Goal: Task Accomplishment & Management: Use online tool/utility

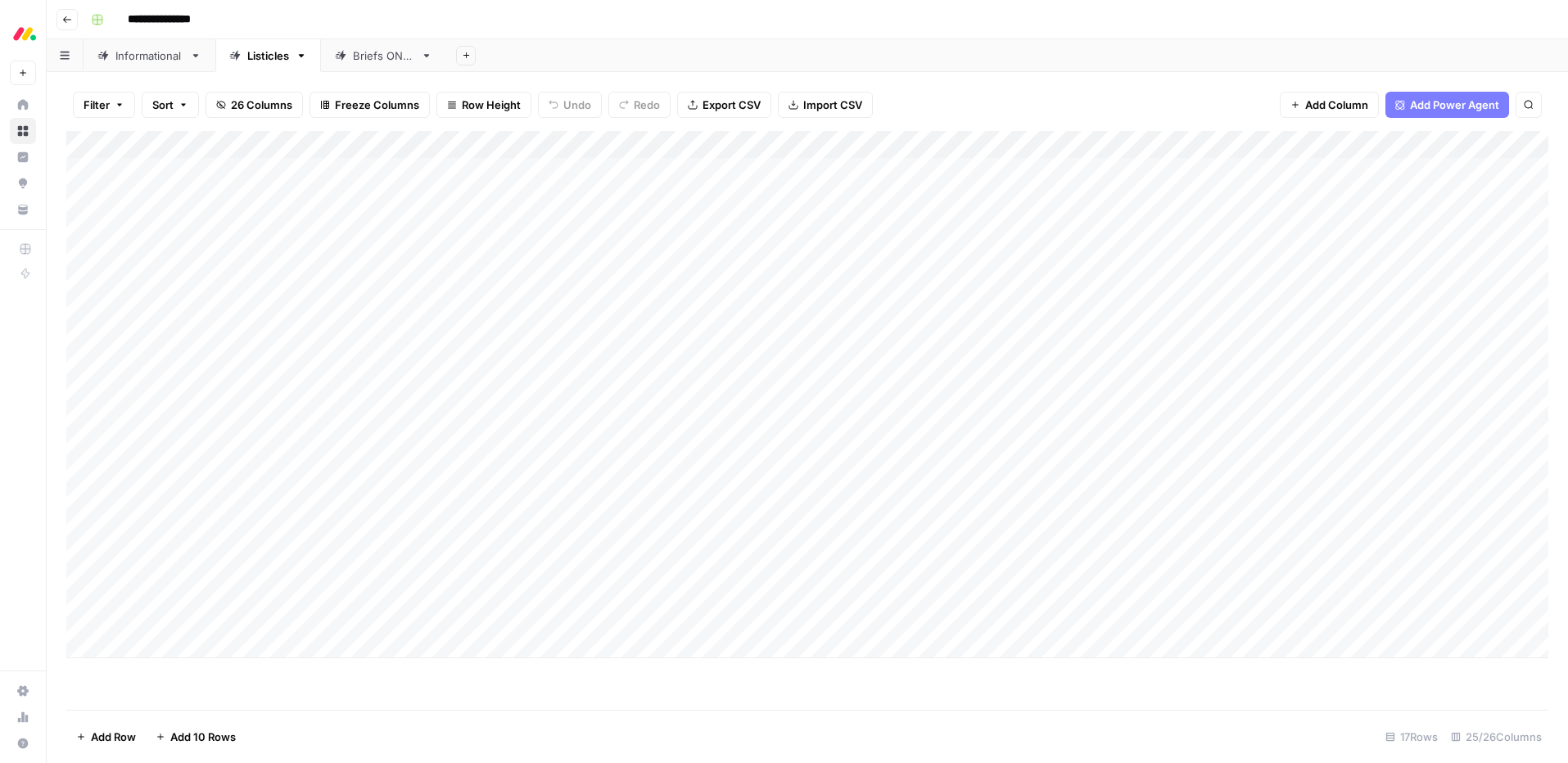
click at [154, 59] on div "Informational" at bounding box center [149, 56] width 68 height 17
click at [157, 312] on div "Add Column" at bounding box center [807, 269] width 1481 height 277
click at [157, 312] on body "**********" at bounding box center [784, 382] width 1568 height 763
click at [157, 312] on textarea "**********" at bounding box center [253, 312] width 262 height 23
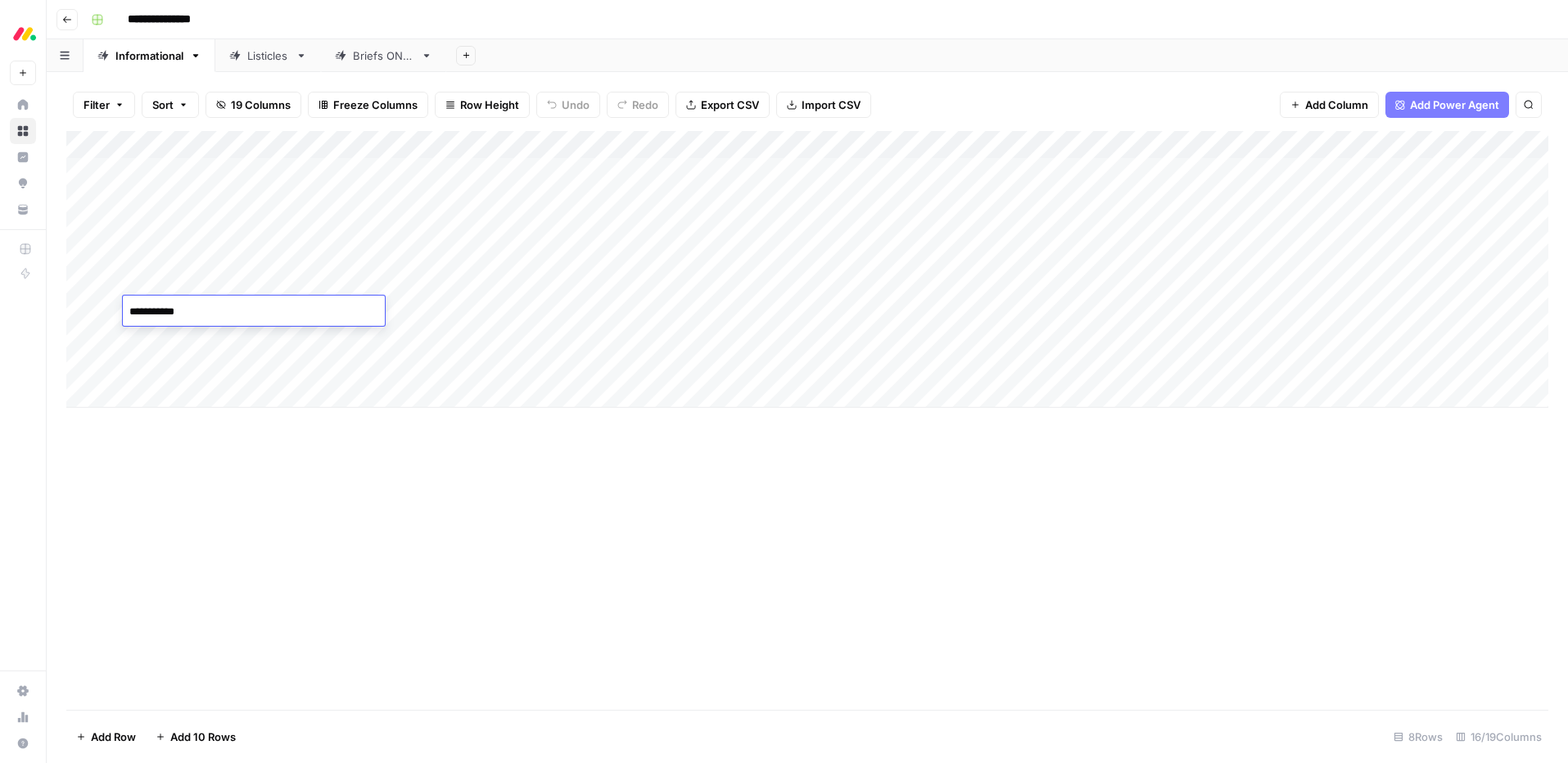
click at [157, 312] on textarea "**********" at bounding box center [253, 312] width 262 height 23
click at [268, 570] on div "Add Column" at bounding box center [807, 420] width 1481 height 579
click at [201, 279] on div "Add Column" at bounding box center [807, 269] width 1481 height 277
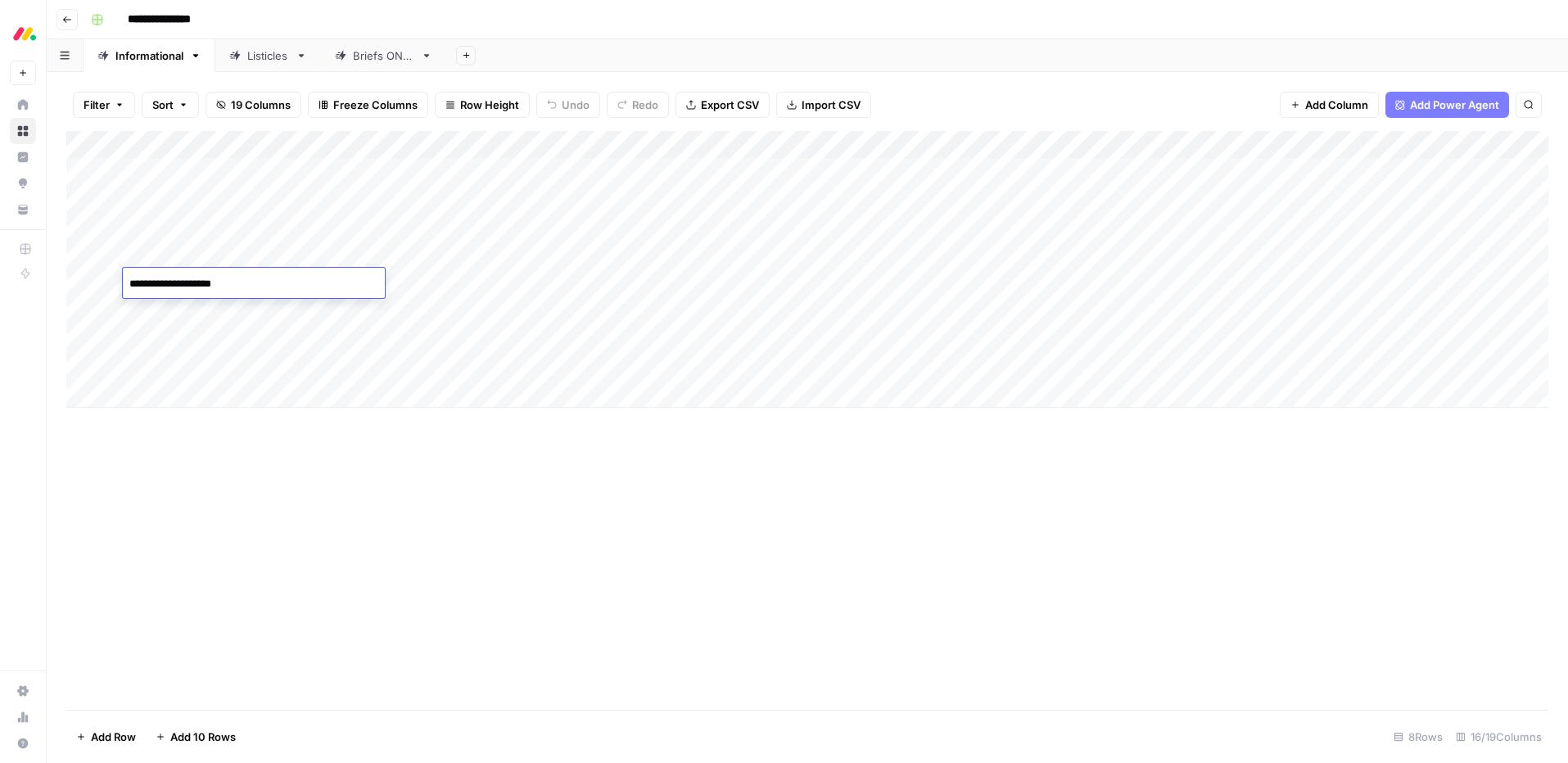
drag, startPoint x: 386, startPoint y: 503, endPoint x: 364, endPoint y: 495, distance: 23.4
click at [386, 503] on div "Add Column" at bounding box center [807, 420] width 1481 height 579
click at [273, 62] on div "Listicles" at bounding box center [268, 56] width 42 height 17
click at [148, 55] on div "Informational" at bounding box center [149, 56] width 68 height 17
click at [265, 58] on div "Listicles" at bounding box center [268, 56] width 42 height 17
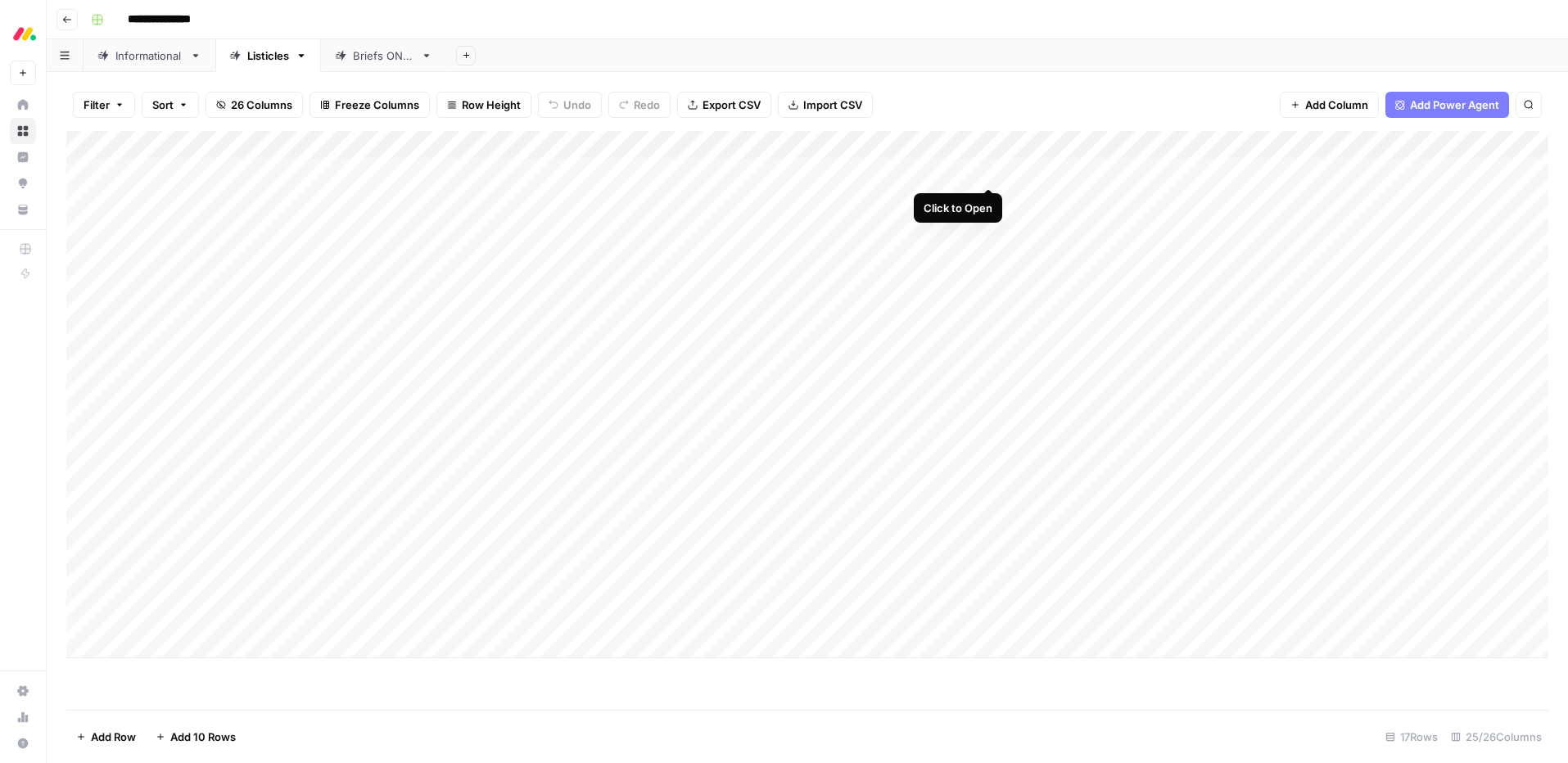
click at [987, 175] on div "Add Column" at bounding box center [807, 395] width 1481 height 527
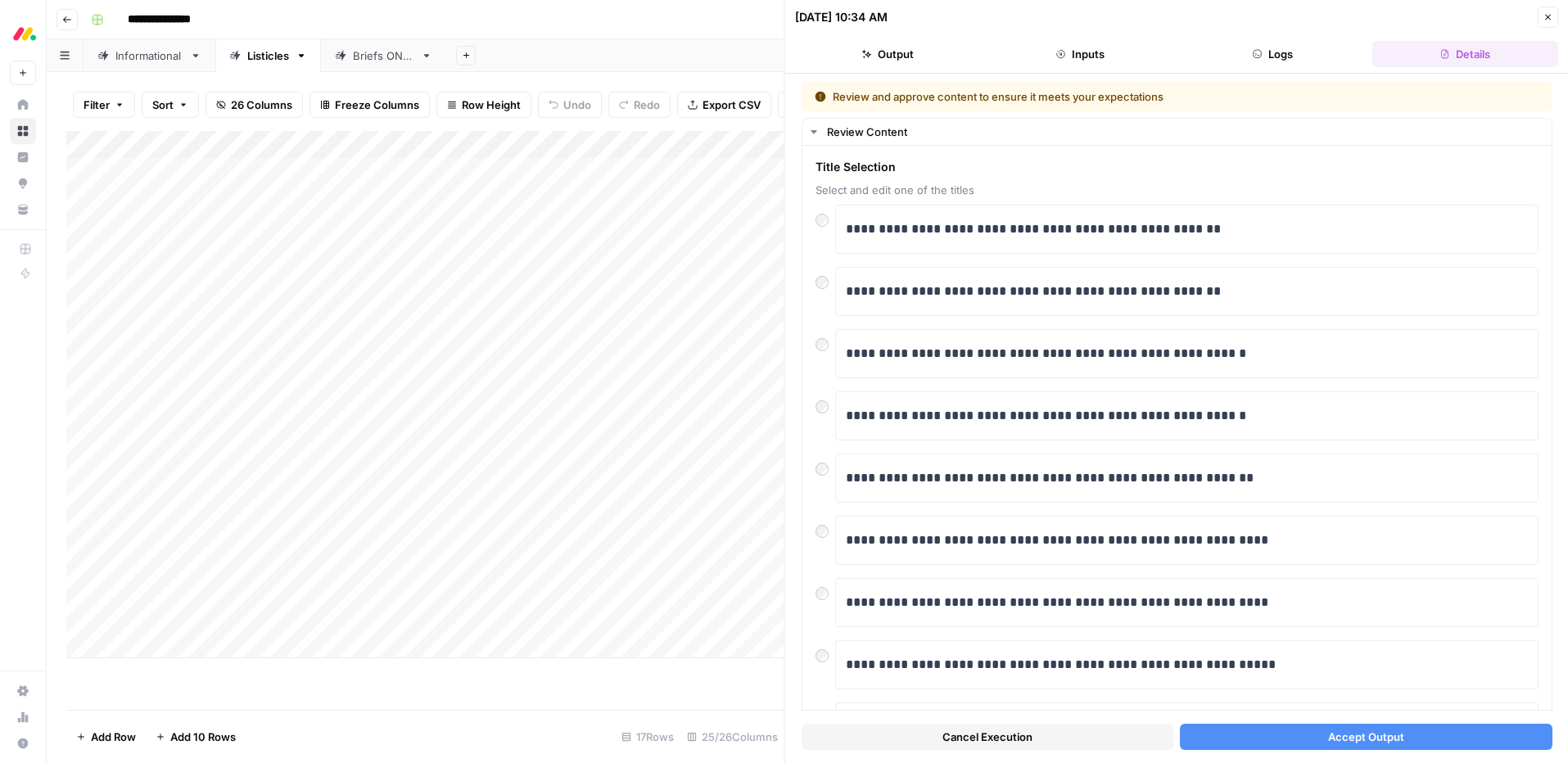
click at [1343, 745] on button "Accept Output" at bounding box center [1366, 737] width 372 height 26
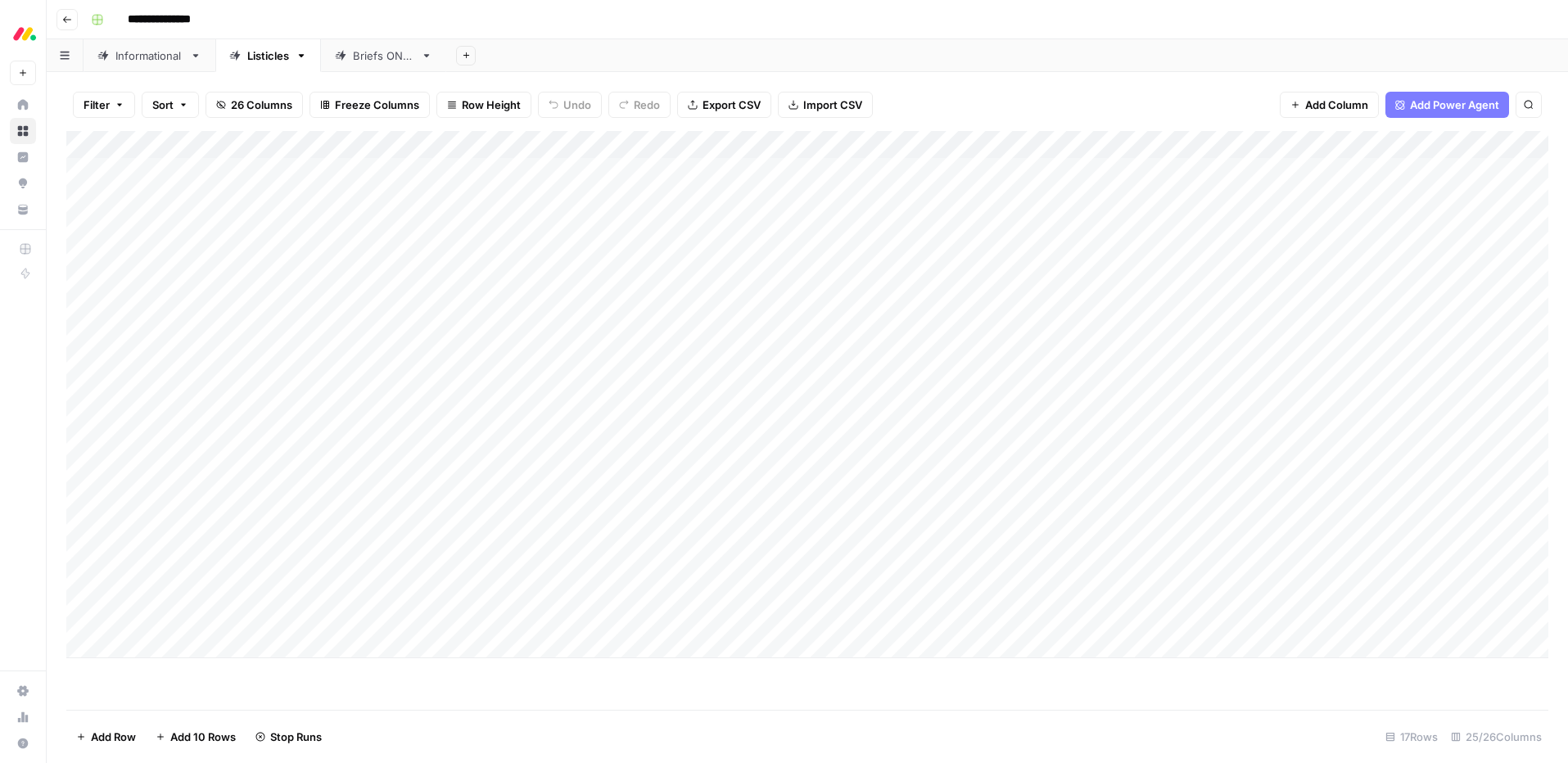
click at [605, 169] on div "Add Column" at bounding box center [807, 395] width 1481 height 527
click at [606, 168] on div "Add Column" at bounding box center [807, 395] width 1481 height 527
click at [564, 296] on button "SEO running" at bounding box center [575, 294] width 76 height 20
click at [658, 64] on div "Add Sheet" at bounding box center [1007, 56] width 1121 height 33
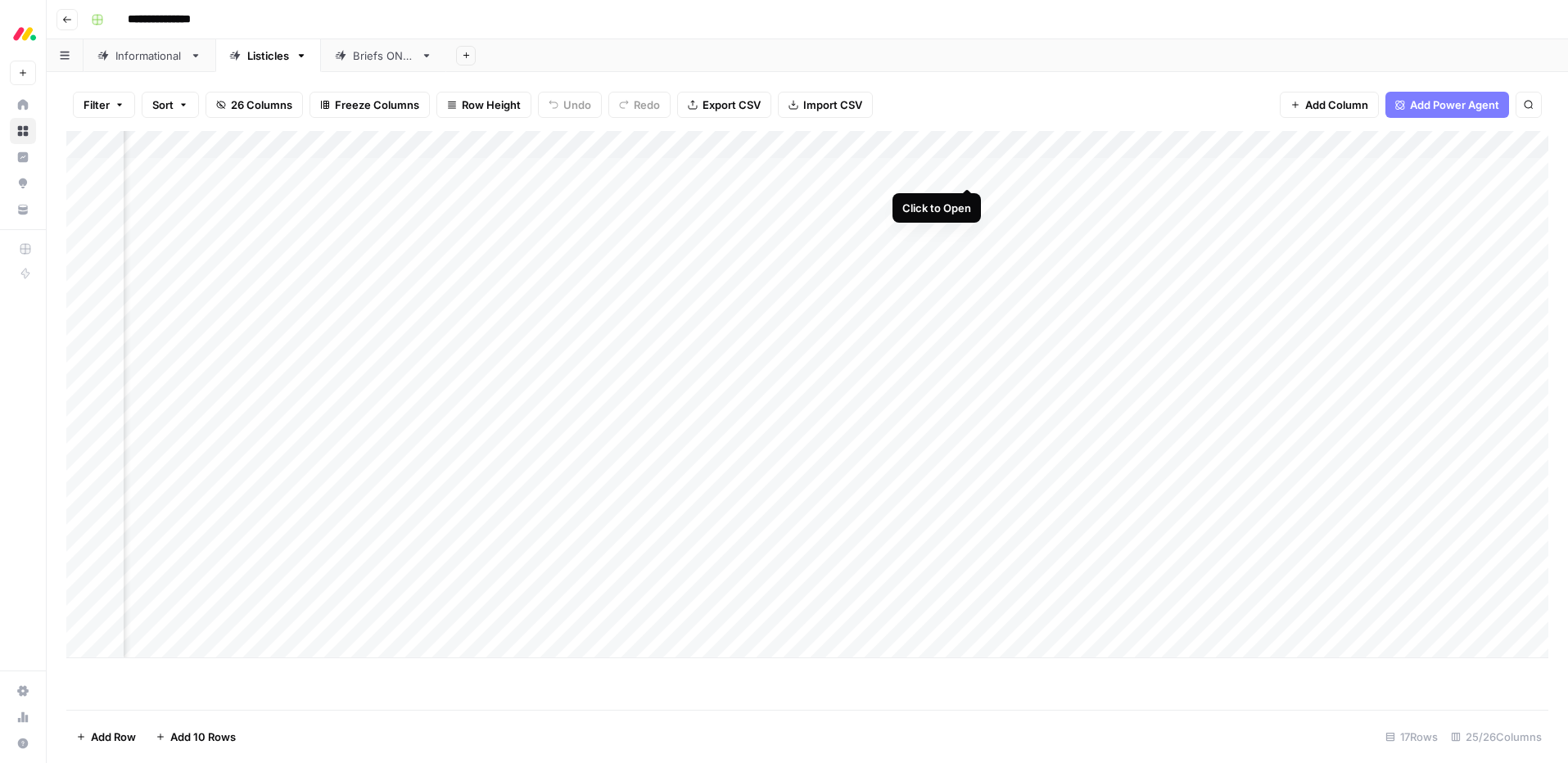
click at [967, 172] on div "Add Column" at bounding box center [807, 395] width 1481 height 527
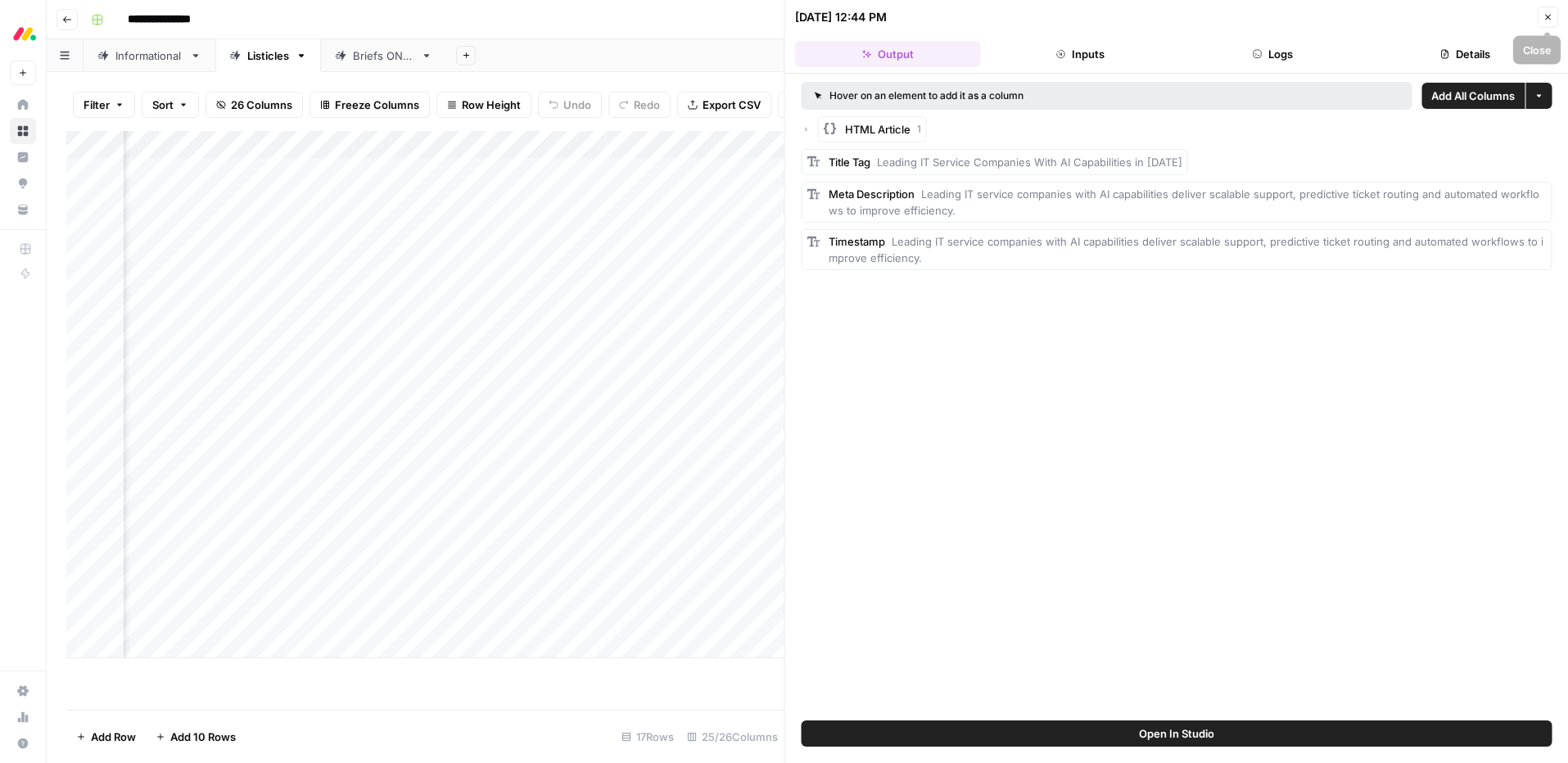
click at [1541, 17] on button "Close" at bounding box center [1547, 17] width 21 height 21
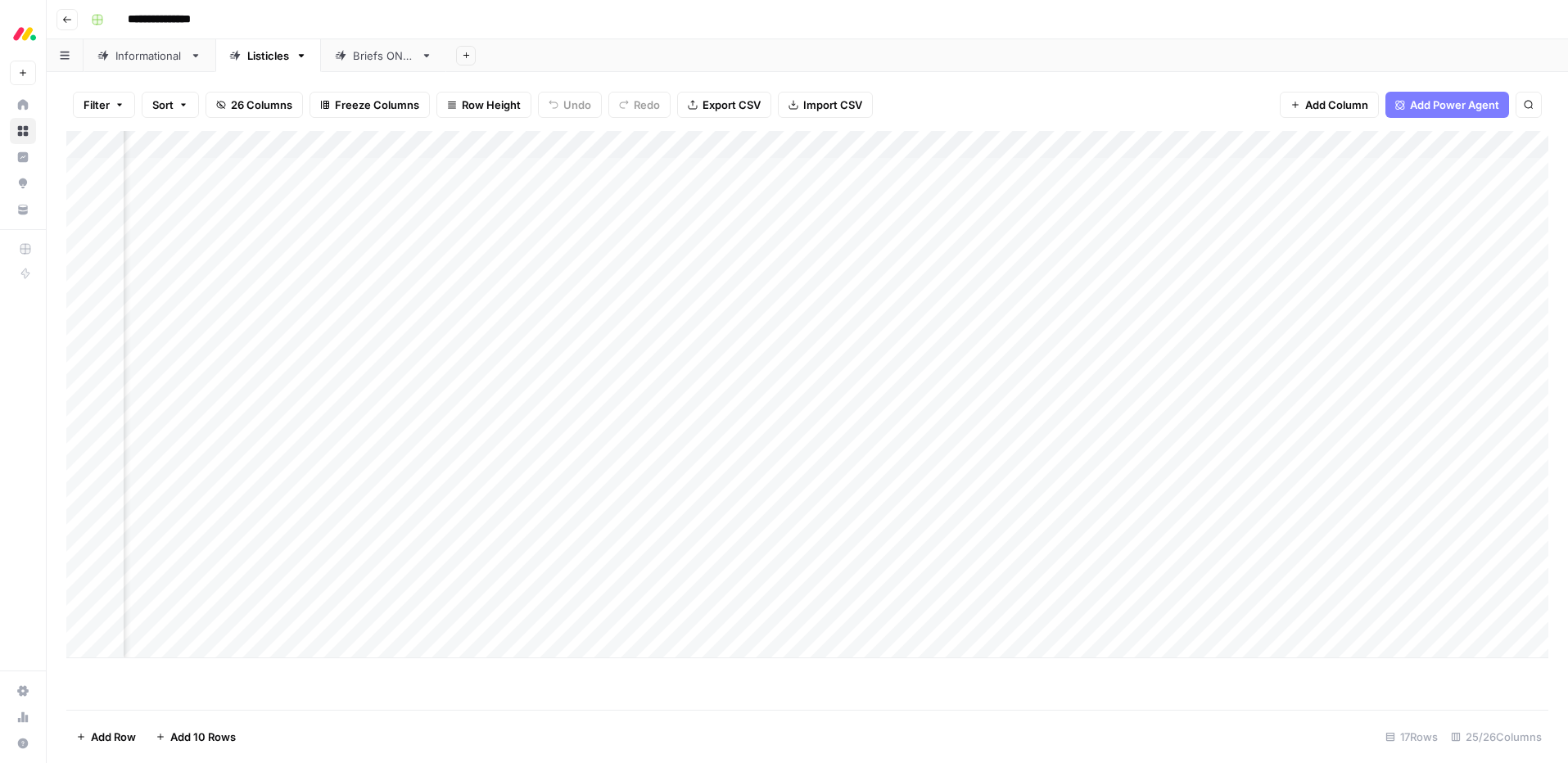
scroll to position [0, 1821]
click at [844, 170] on div "Add Column" at bounding box center [807, 395] width 1481 height 527
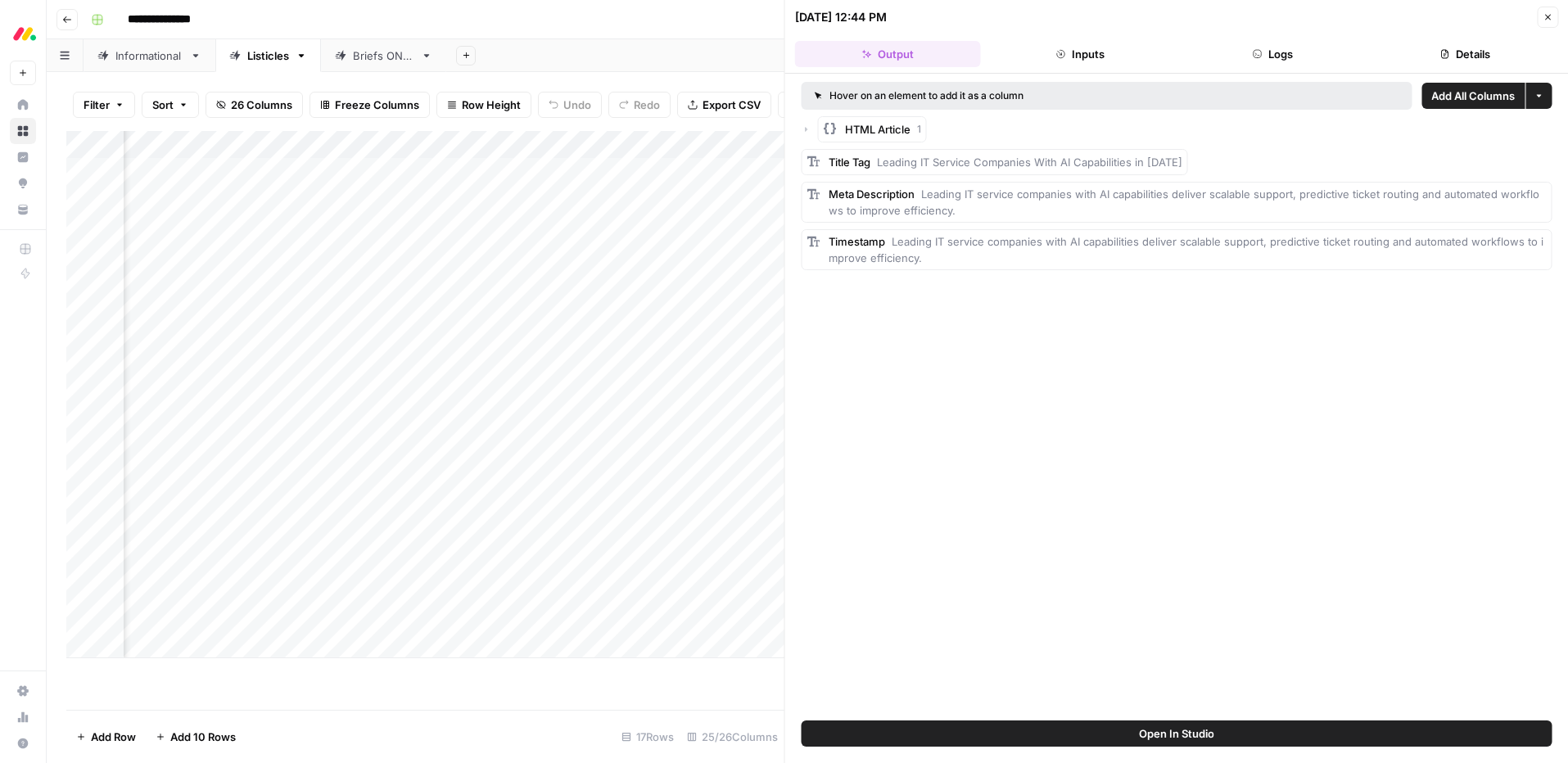
click at [1541, 21] on button "Close" at bounding box center [1547, 17] width 21 height 21
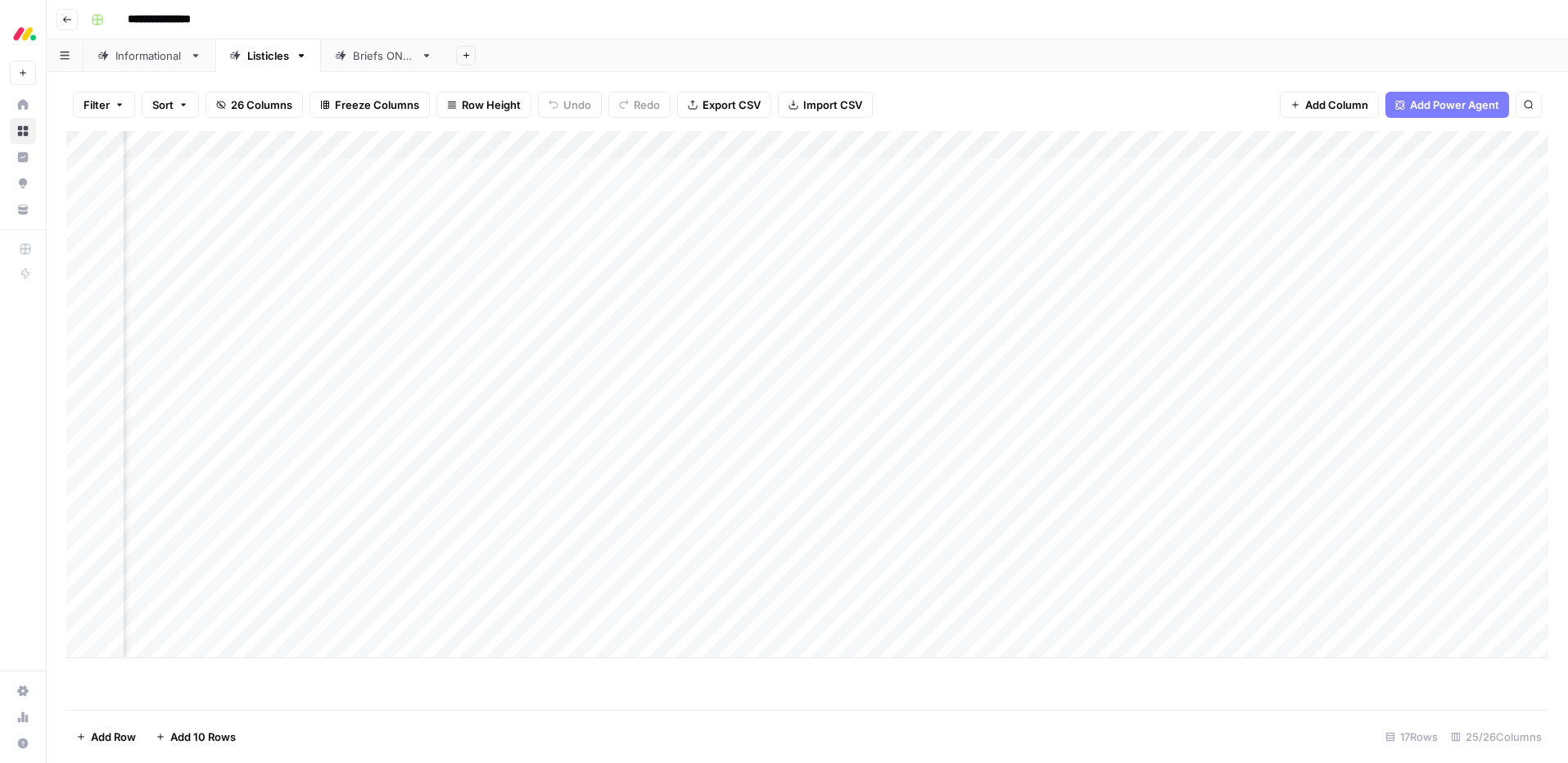
scroll to position [0, 2327]
click at [1073, 170] on div "Add Column" at bounding box center [807, 395] width 1481 height 527
click at [1082, 174] on div "Add Column" at bounding box center [807, 395] width 1481 height 527
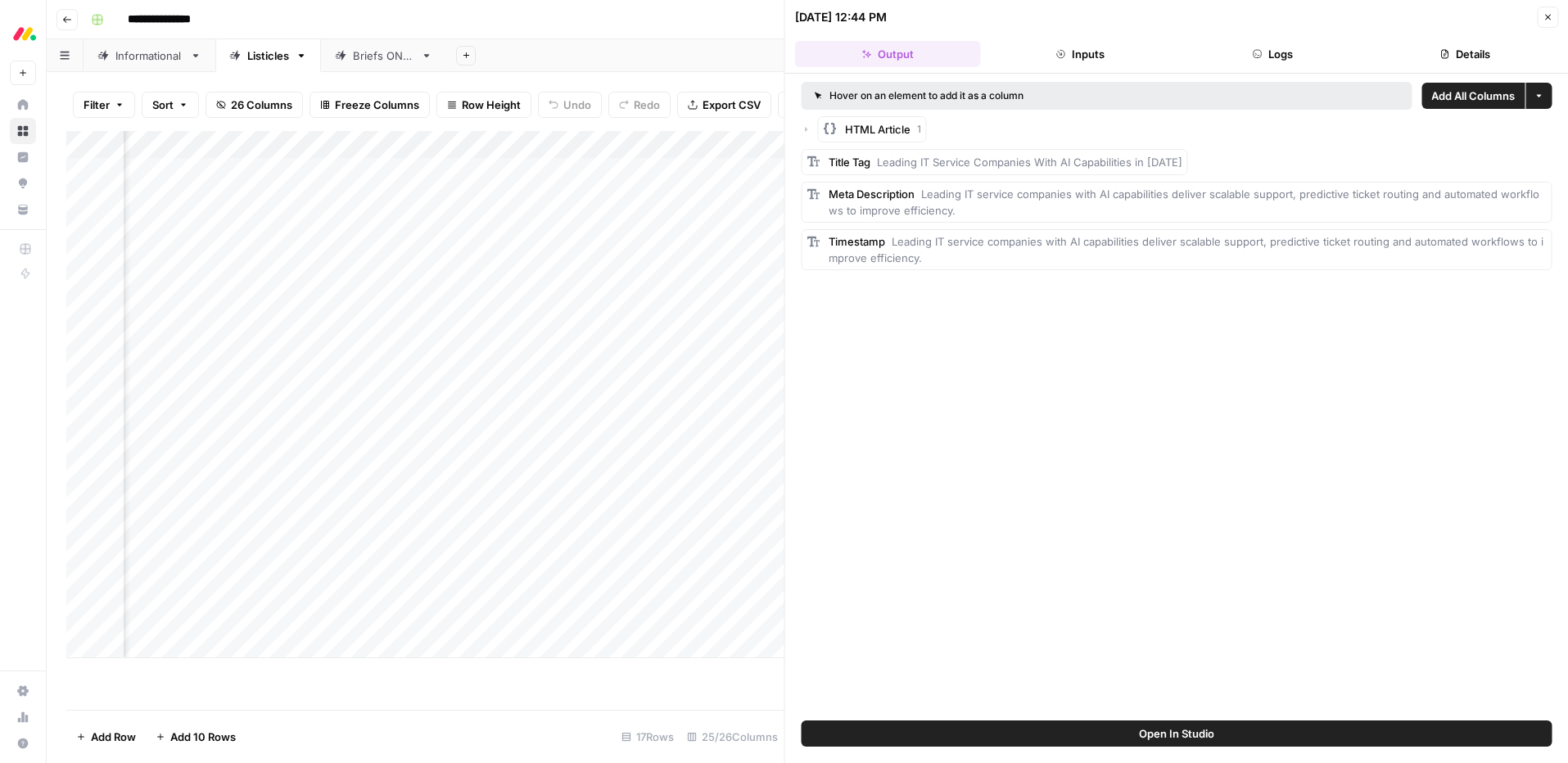
click at [1551, 19] on icon "button" at bounding box center [1547, 17] width 10 height 10
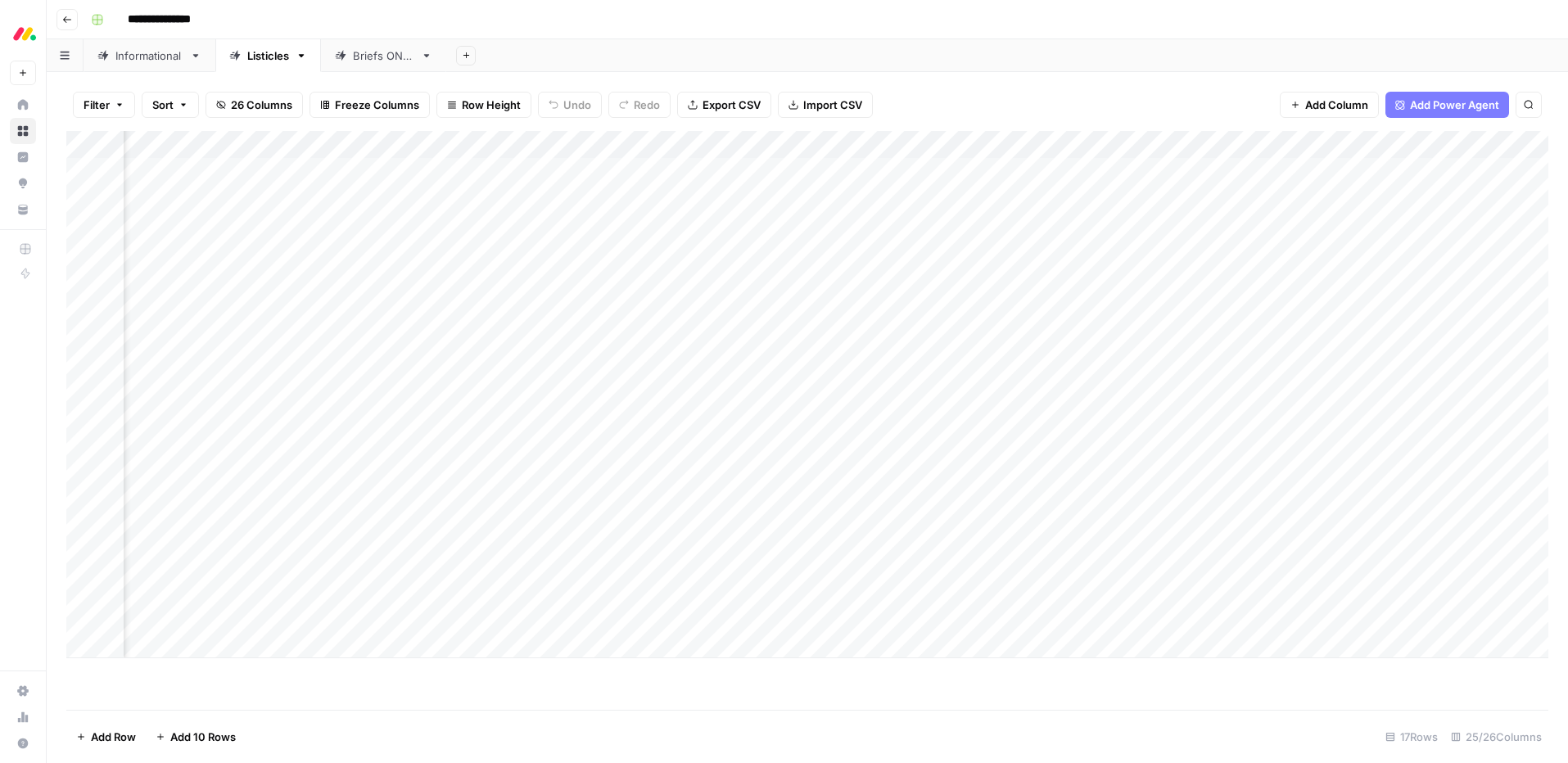
scroll to position [0, 2272]
click at [1197, 168] on div "Add Column" at bounding box center [807, 395] width 1481 height 527
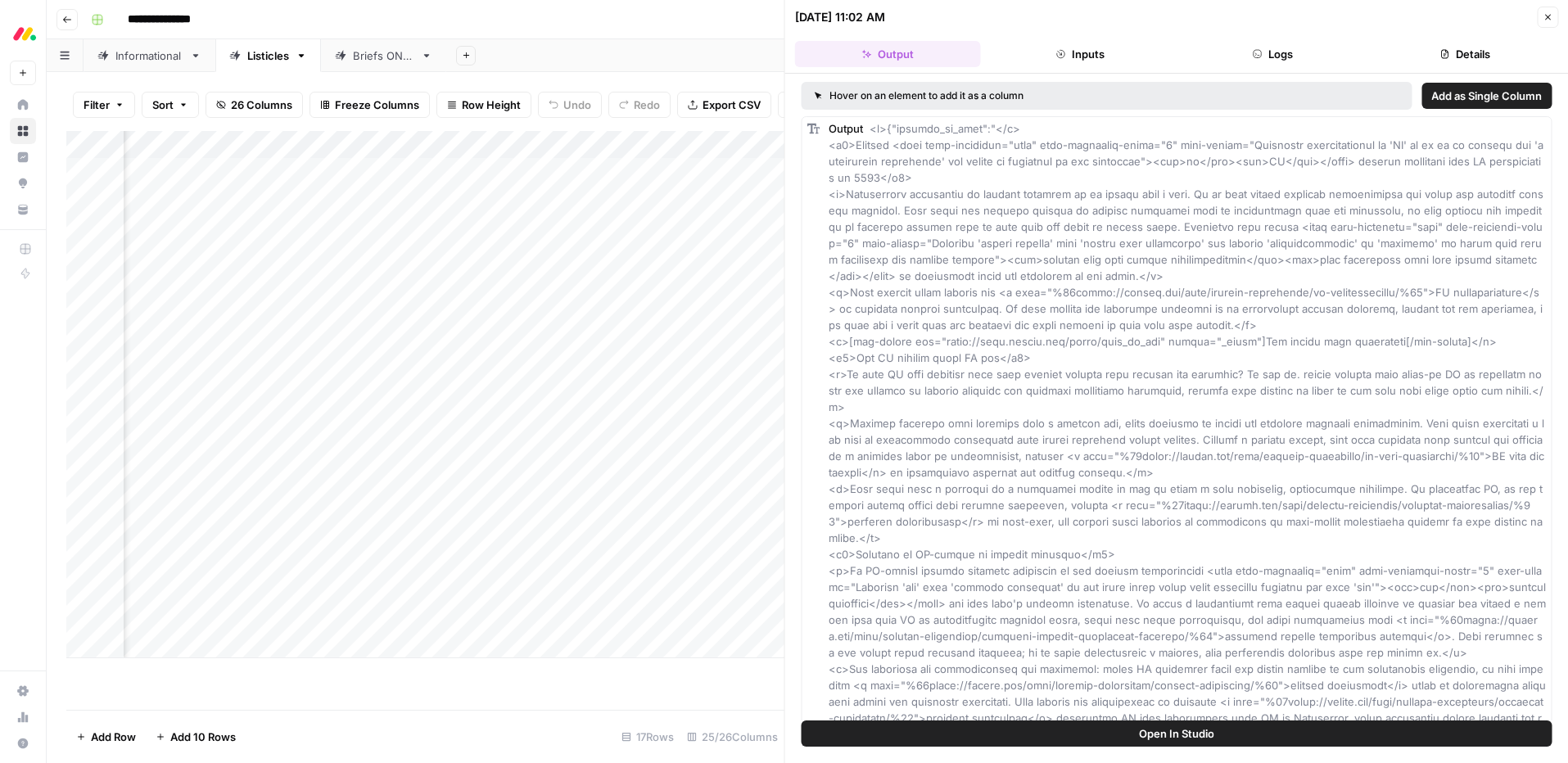
click at [1547, 23] on button "Close" at bounding box center [1547, 17] width 21 height 21
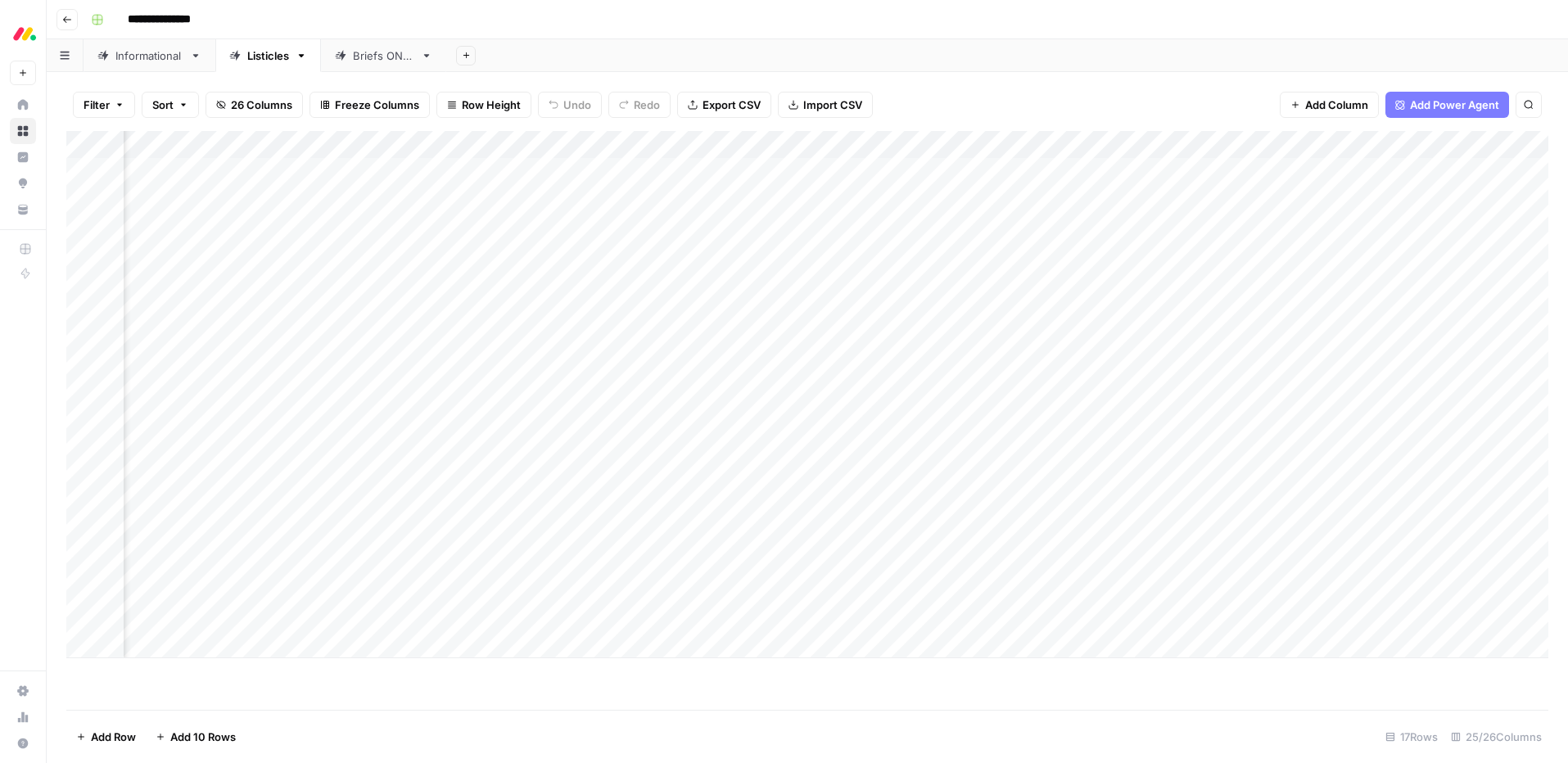
scroll to position [0, 1945]
click at [722, 171] on div "Add Column" at bounding box center [807, 395] width 1481 height 527
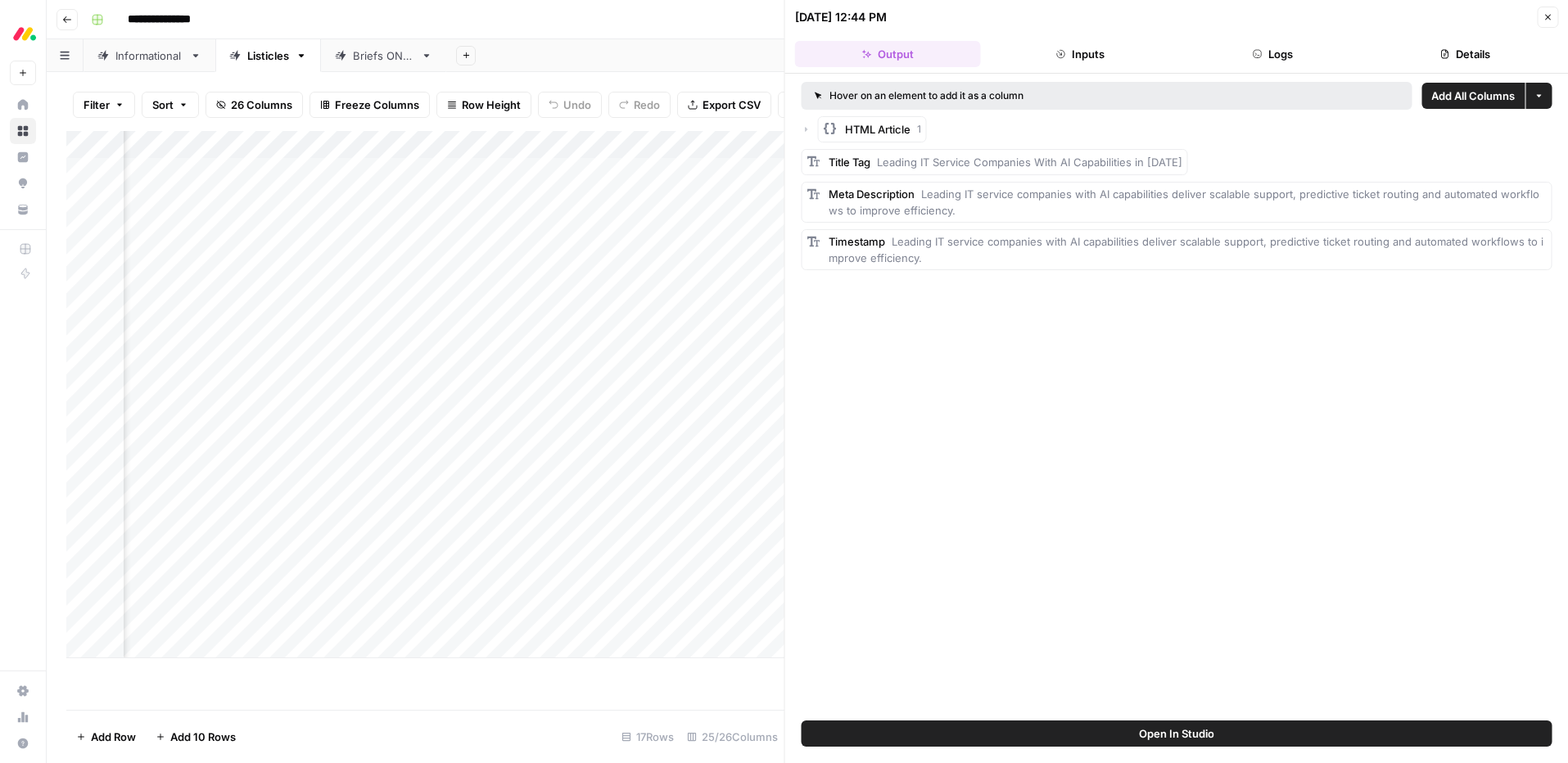
drag, startPoint x: 1551, startPoint y: 17, endPoint x: 1538, endPoint y: 26, distance: 15.8
click at [1551, 17] on span "Close" at bounding box center [1551, 17] width 1 height 1
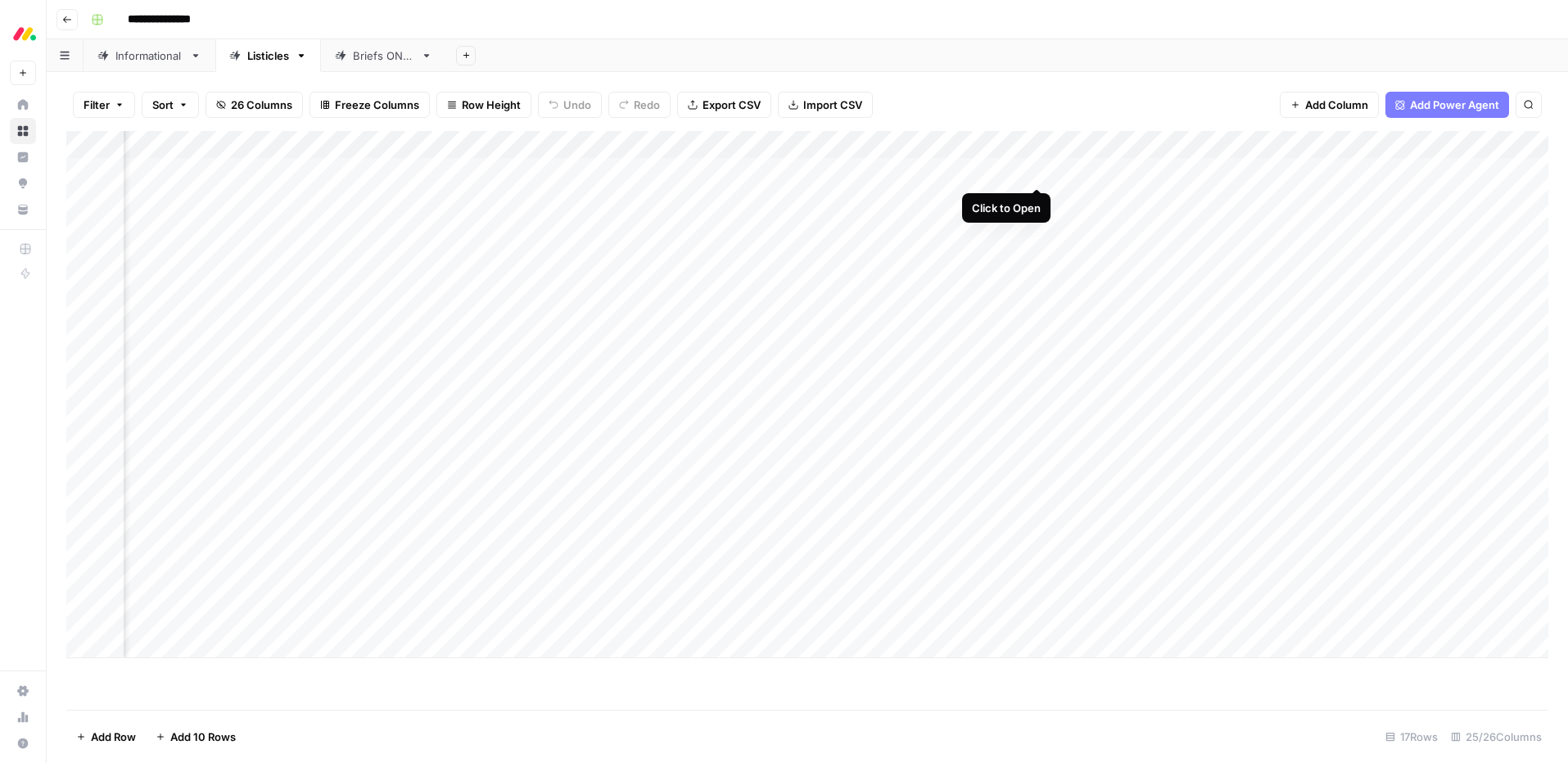
click at [1034, 170] on div "Add Column" at bounding box center [807, 395] width 1481 height 527
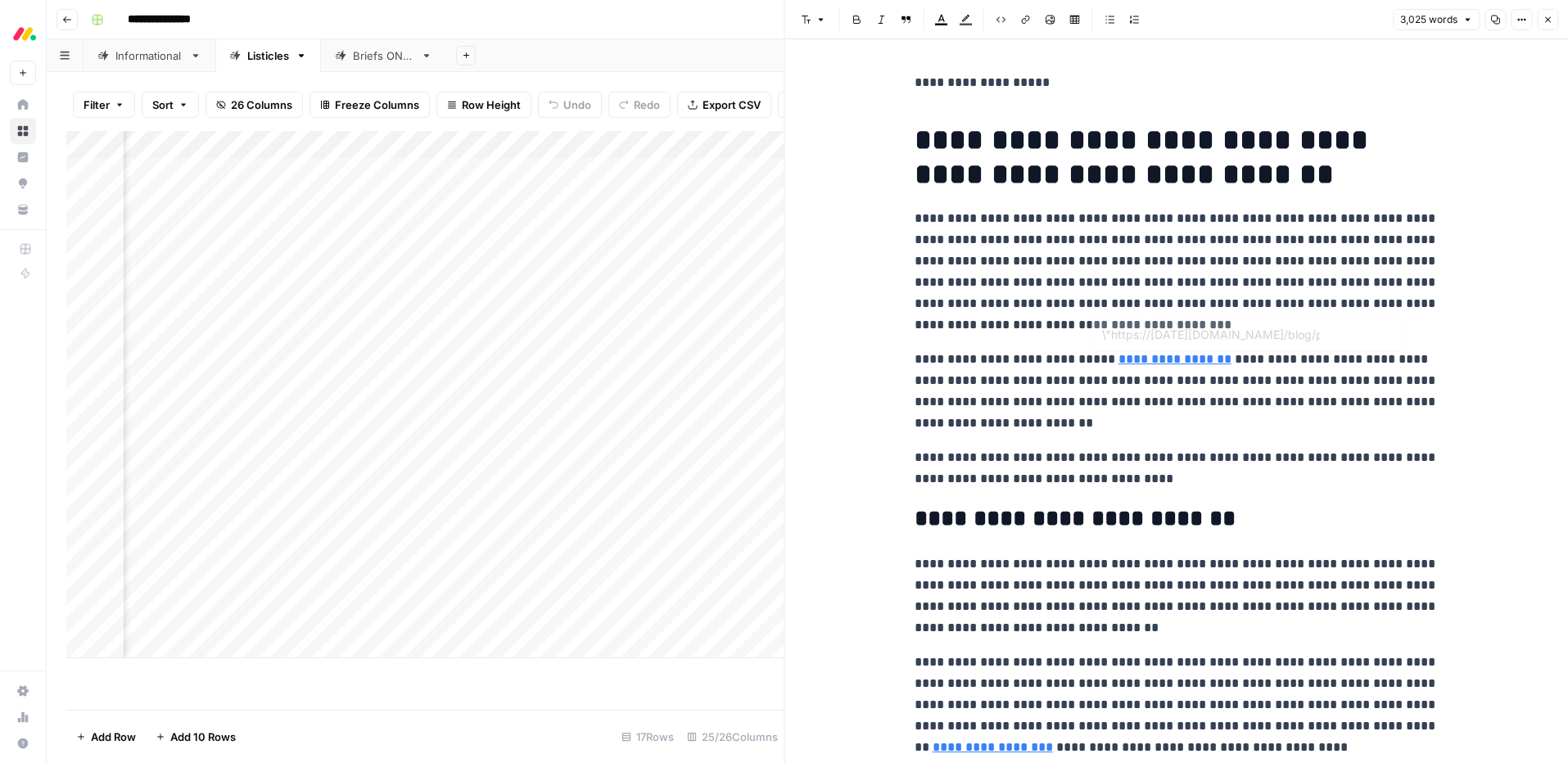
click at [1154, 358] on link "**********" at bounding box center [1174, 358] width 113 height 12
click at [1163, 396] on p "**********" at bounding box center [1176, 391] width 524 height 85
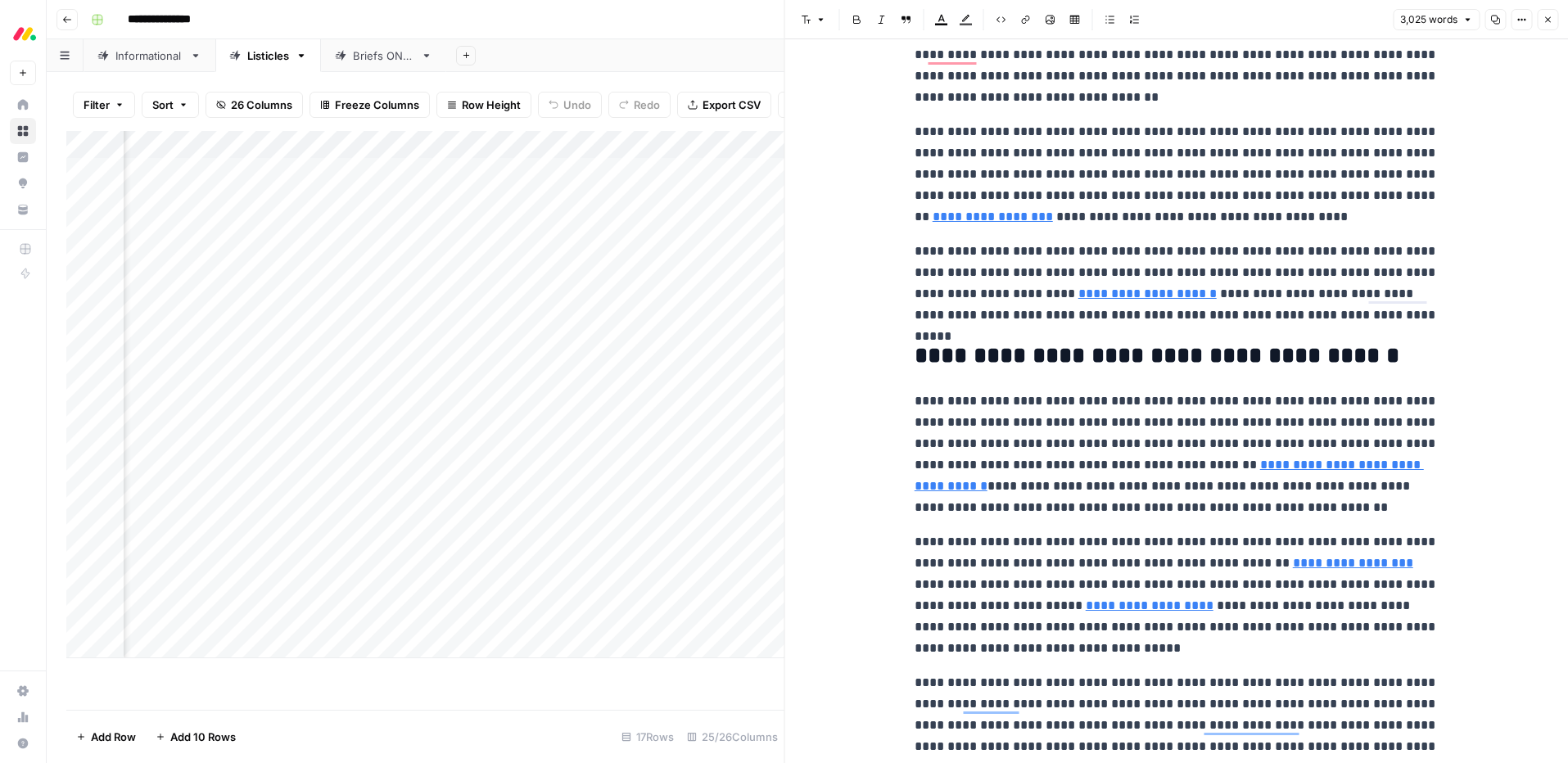
scroll to position [538, 0]
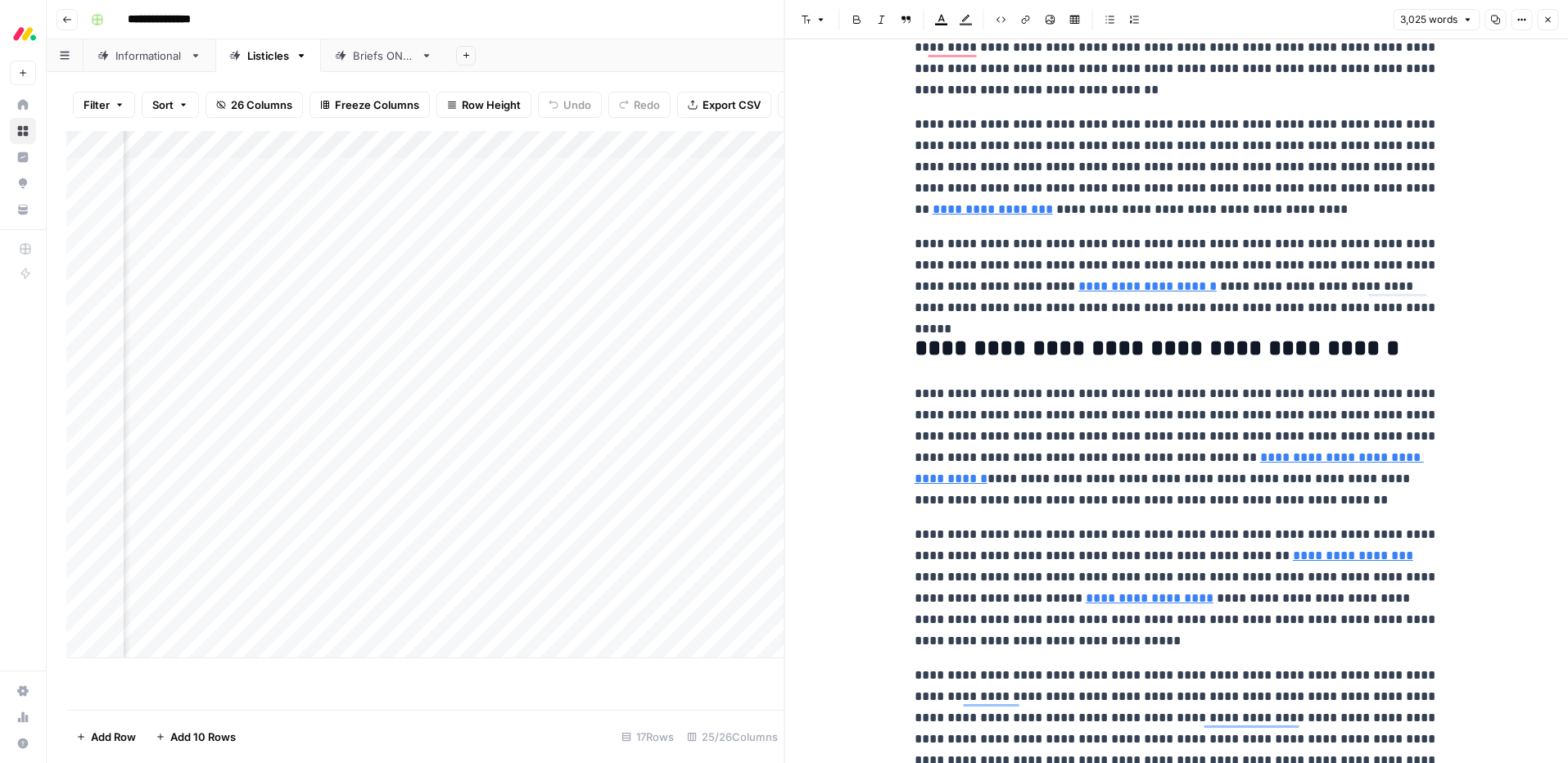
drag, startPoint x: 1553, startPoint y: 17, endPoint x: 796, endPoint y: 234, distance: 787.5
click at [1553, 17] on button "Close" at bounding box center [1547, 20] width 21 height 21
